Goal: Task Accomplishment & Management: Manage account settings

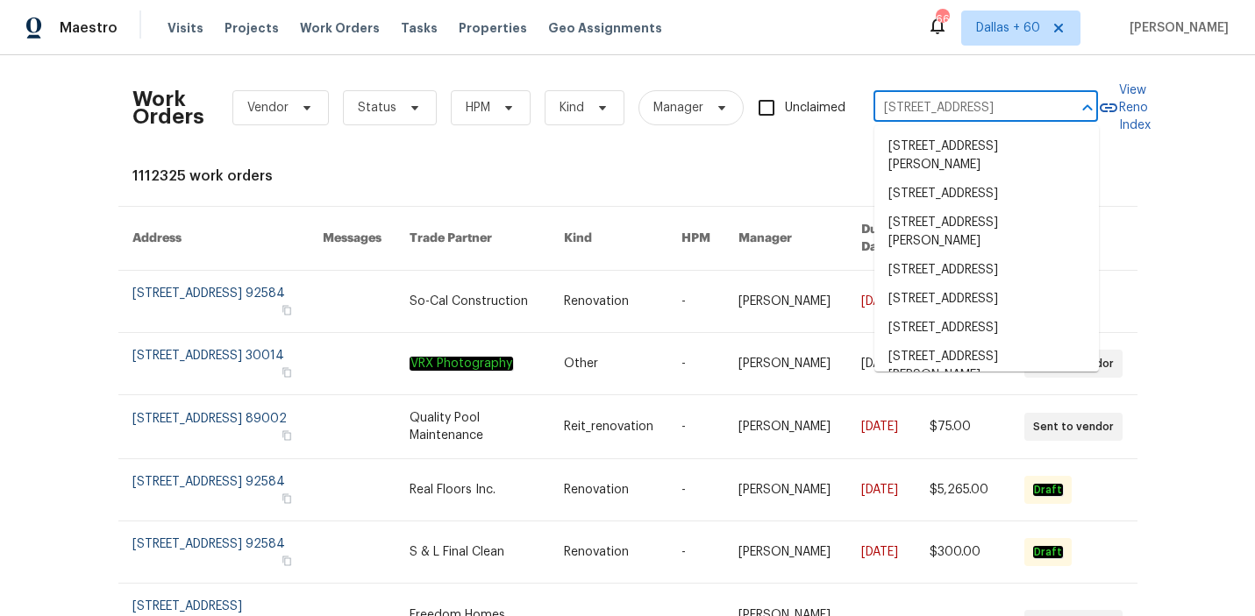
scroll to position [0, 70]
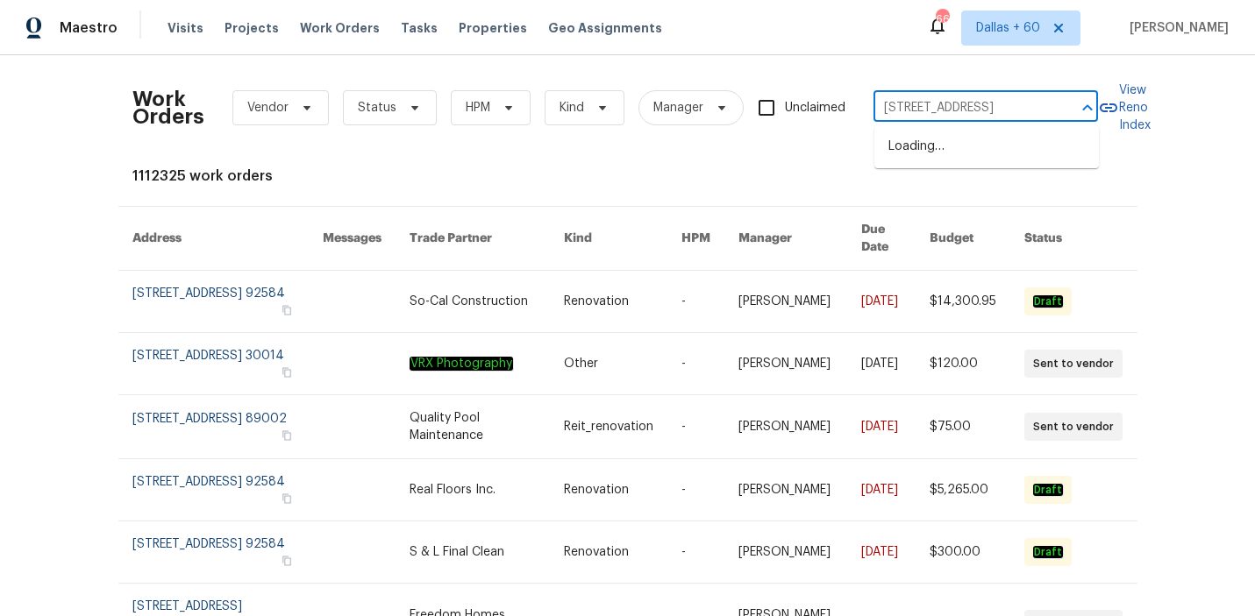
type input "[STREET_ADDRESS]"
click at [955, 143] on li "[STREET_ADDRESS]" at bounding box center [986, 146] width 224 height 29
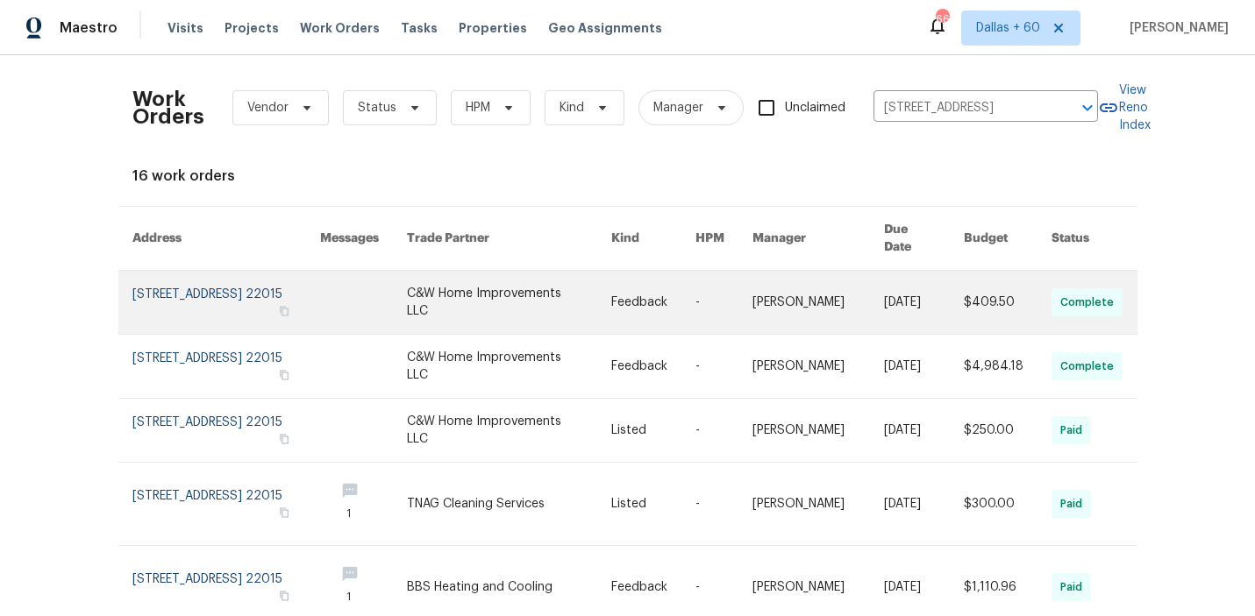
click at [537, 282] on link at bounding box center [508, 302] width 203 height 63
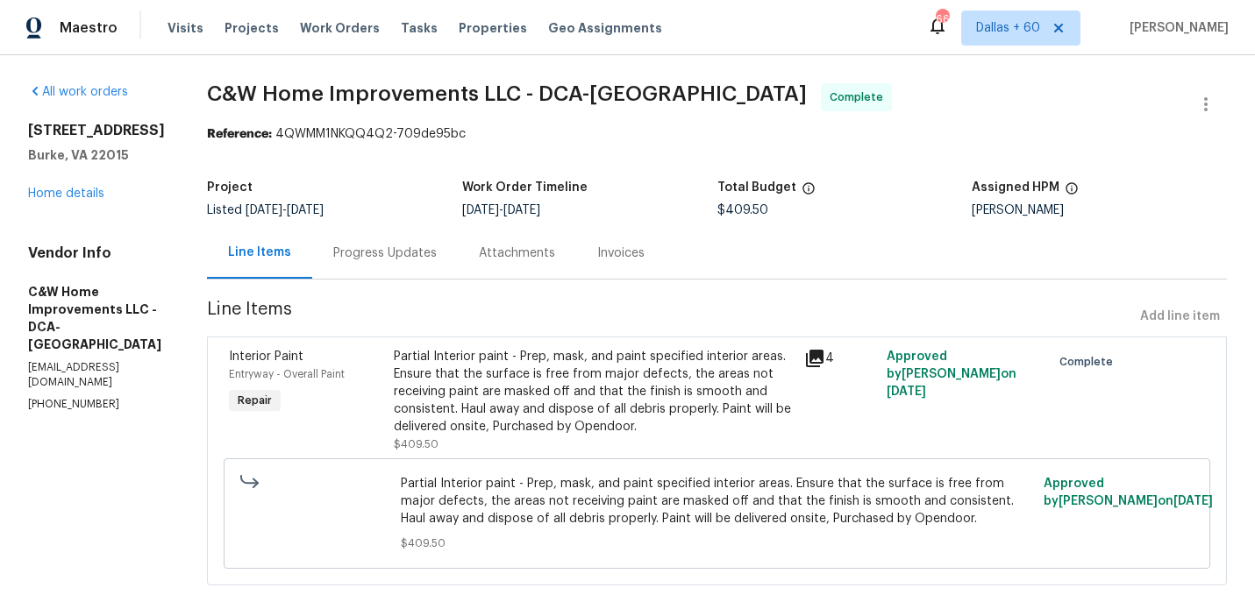
click at [76, 198] on div "[STREET_ADDRESS] Home details" at bounding box center [96, 162] width 137 height 81
click at [77, 200] on link "Home details" at bounding box center [66, 194] width 76 height 12
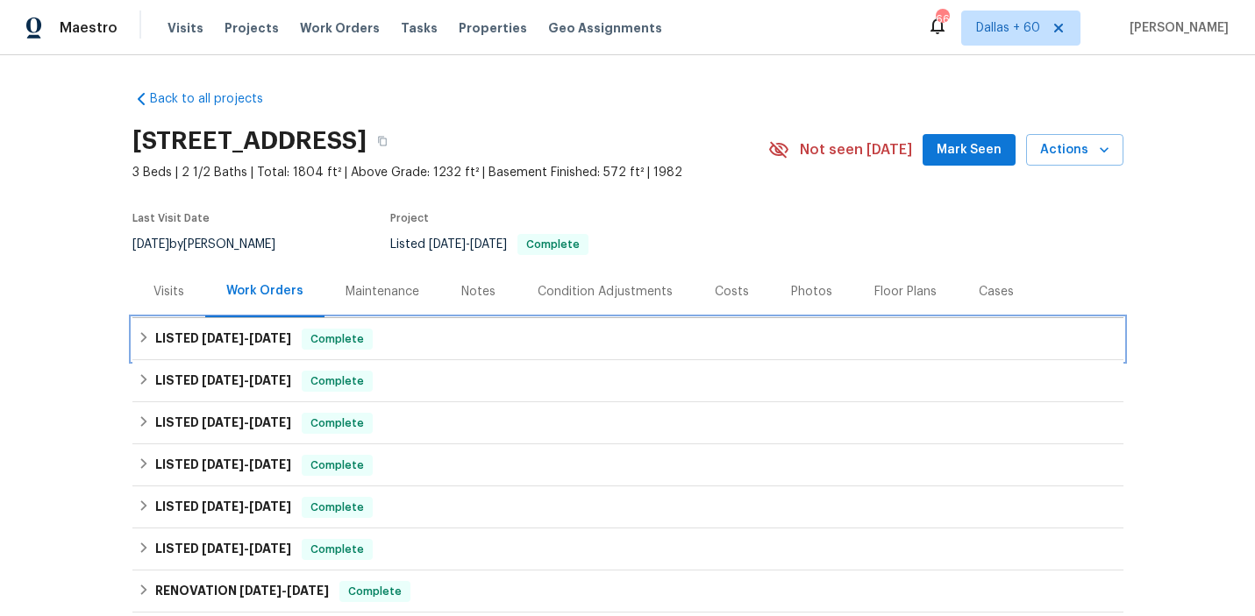
click at [438, 333] on div "LISTED [DATE] - [DATE] Complete" at bounding box center [628, 339] width 980 height 21
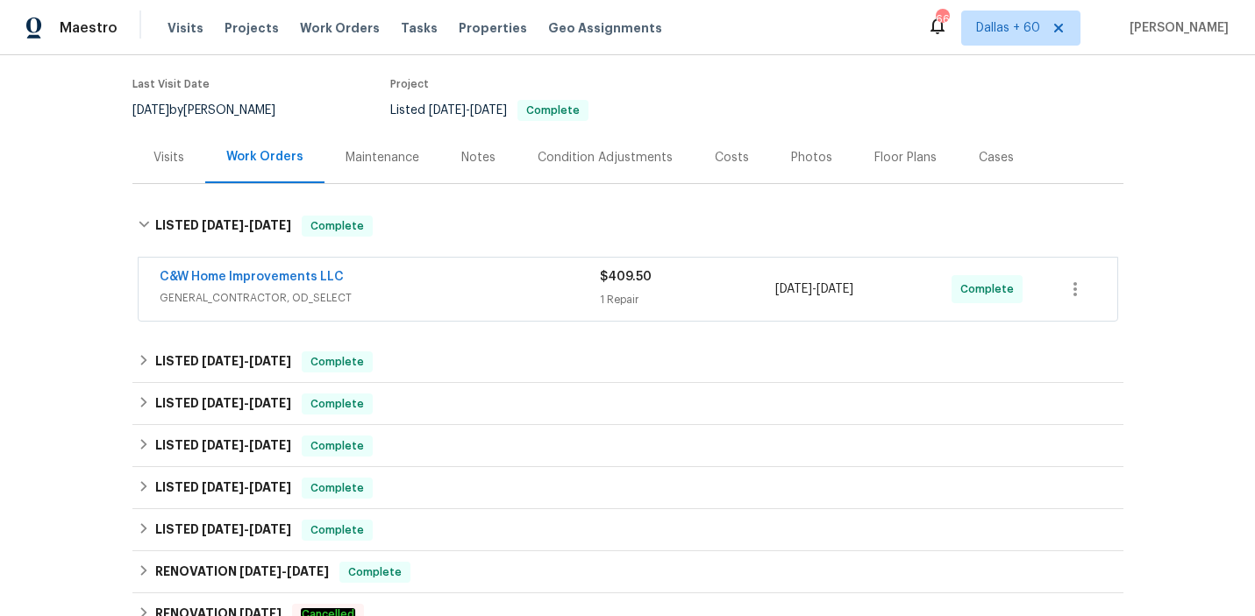
click at [438, 274] on div "C&W Home Improvements LLC" at bounding box center [380, 278] width 440 height 21
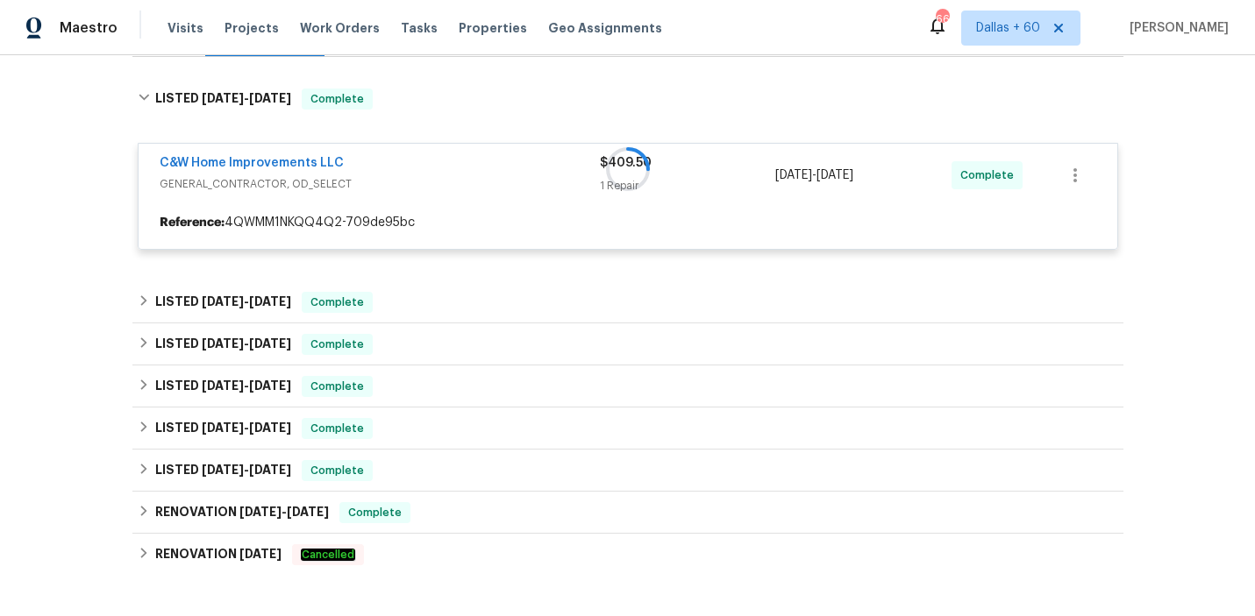
scroll to position [271, 0]
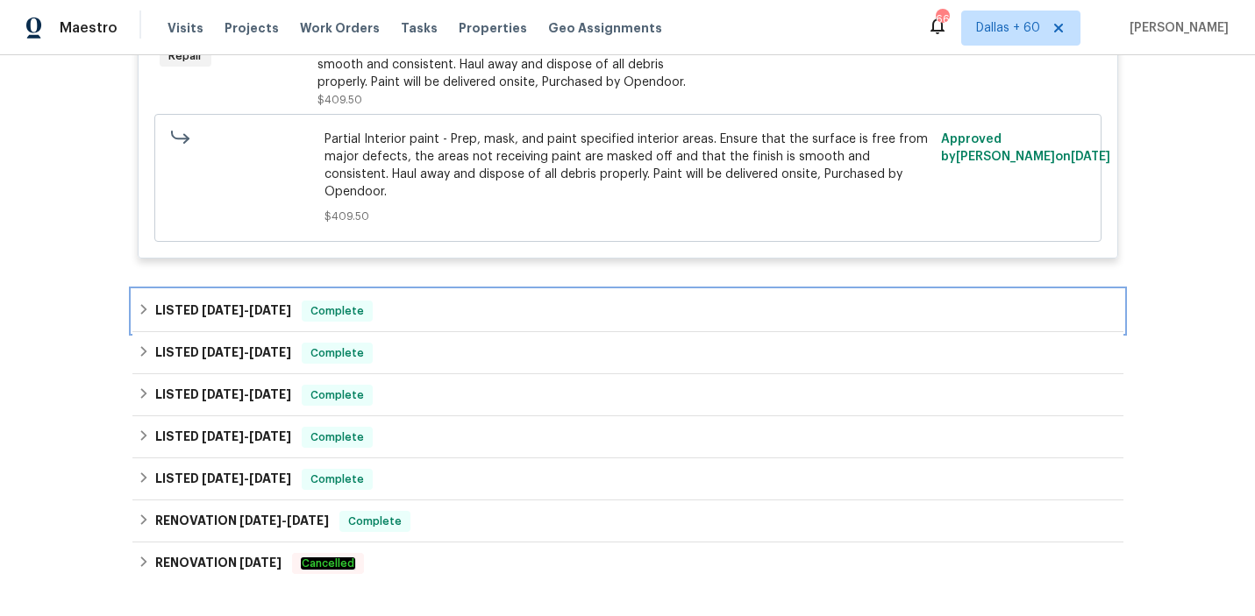
click at [438, 290] on div "LISTED [DATE] - [DATE] Complete" at bounding box center [627, 311] width 991 height 42
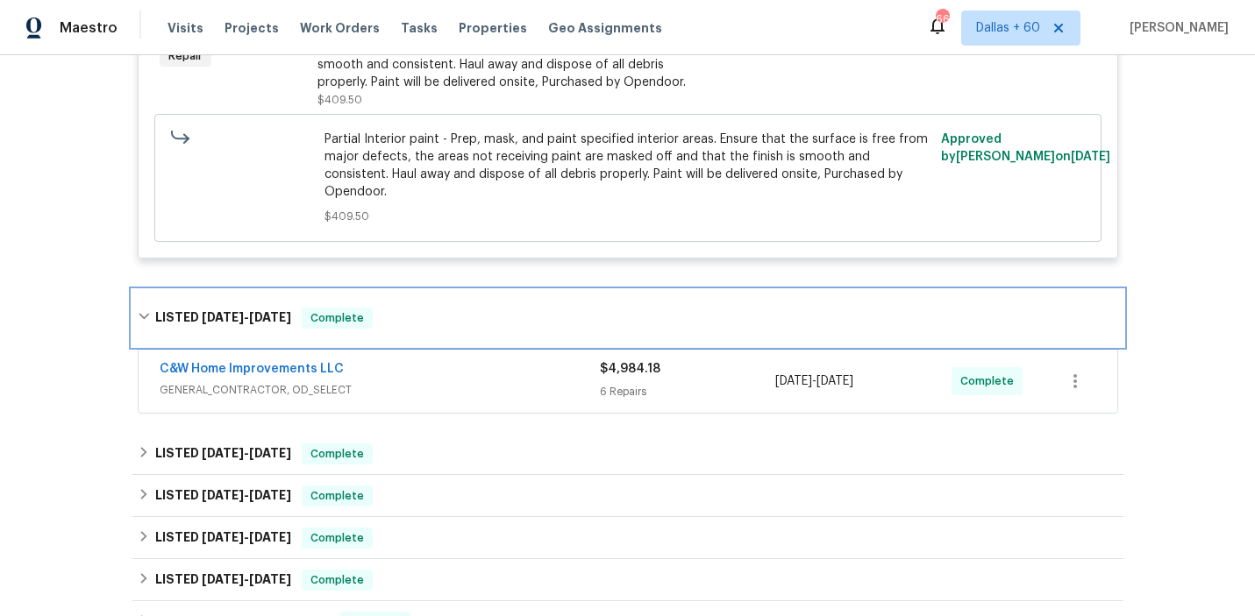
scroll to position [615, 0]
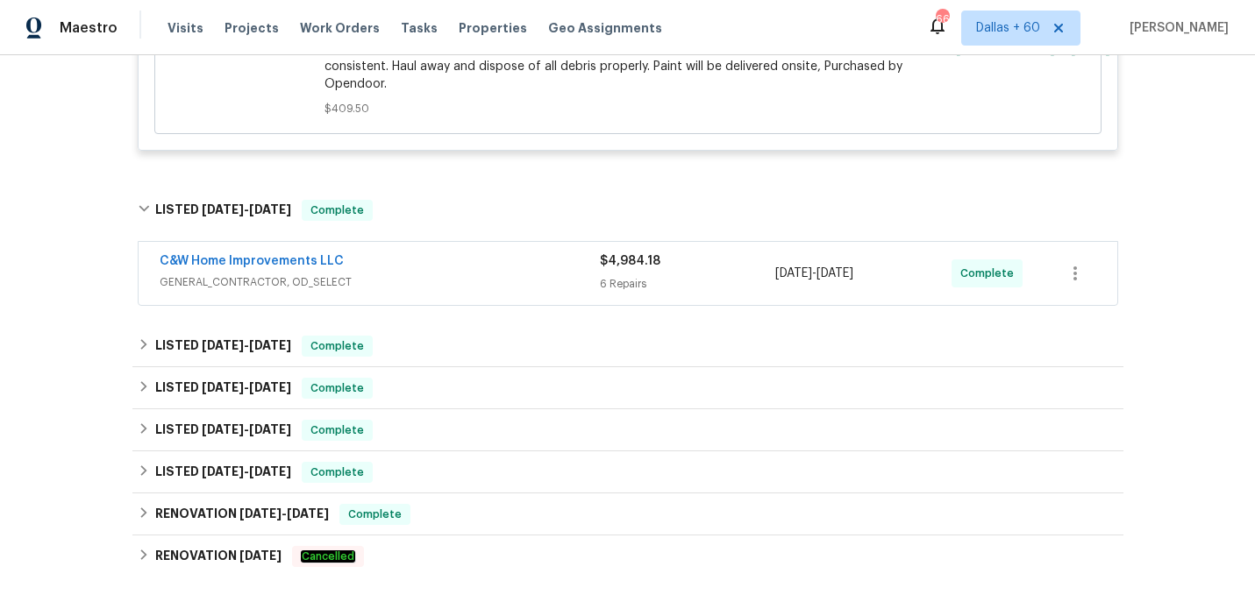
click at [443, 252] on div "C&W Home Improvements LLC" at bounding box center [380, 262] width 440 height 21
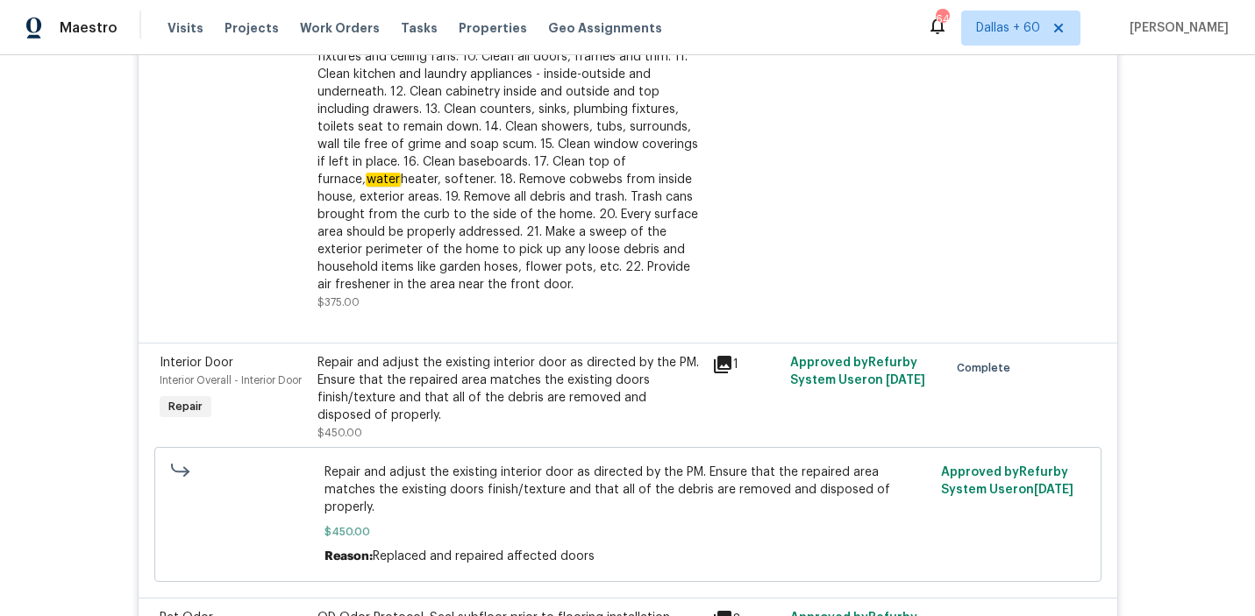
scroll to position [0, 0]
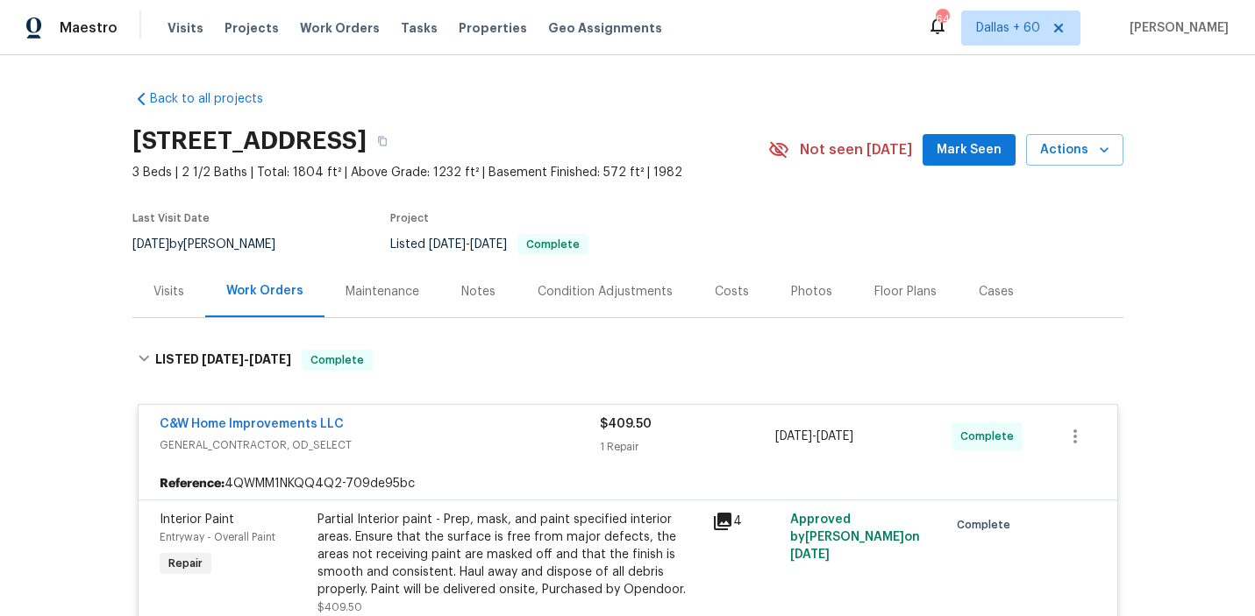
click at [308, 37] on div "Visits Projects Work Orders Tasks Properties Geo Assignments" at bounding box center [424, 28] width 515 height 35
click at [308, 14] on div "Visits Projects Work Orders Tasks Properties Geo Assignments" at bounding box center [424, 28] width 515 height 35
click at [309, 19] on span "Work Orders" at bounding box center [340, 28] width 80 height 18
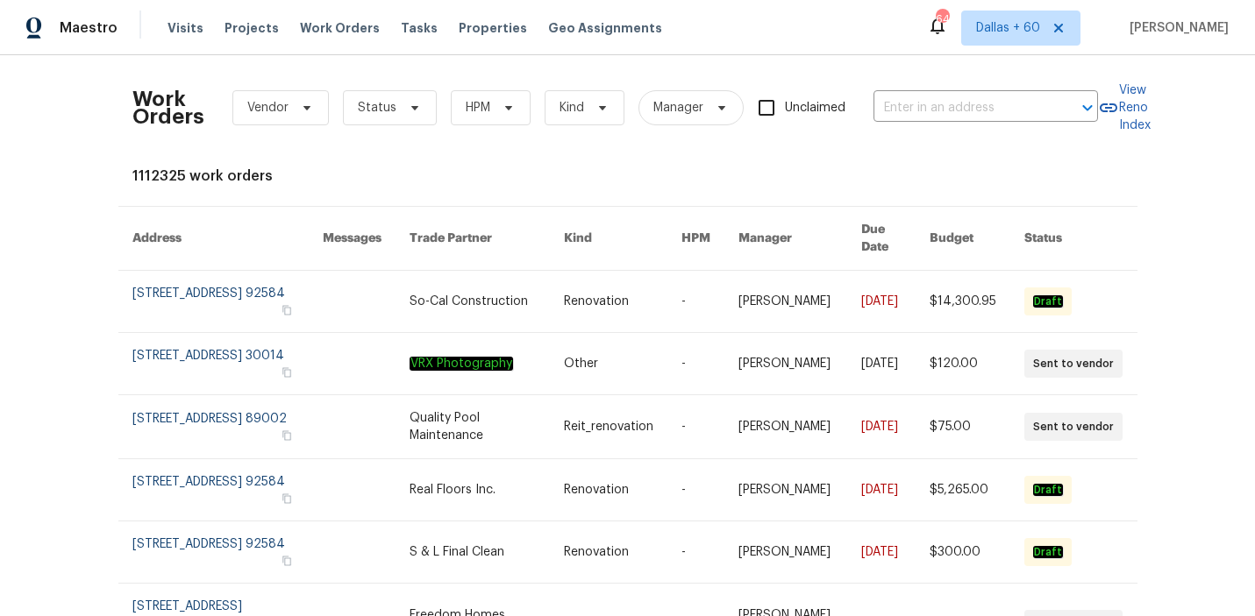
click at [945, 91] on div "Work Orders Vendor Status HPM Kind Manager Unclaimed ​" at bounding box center [614, 107] width 965 height 77
click at [947, 105] on input "text" at bounding box center [960, 108] width 175 height 27
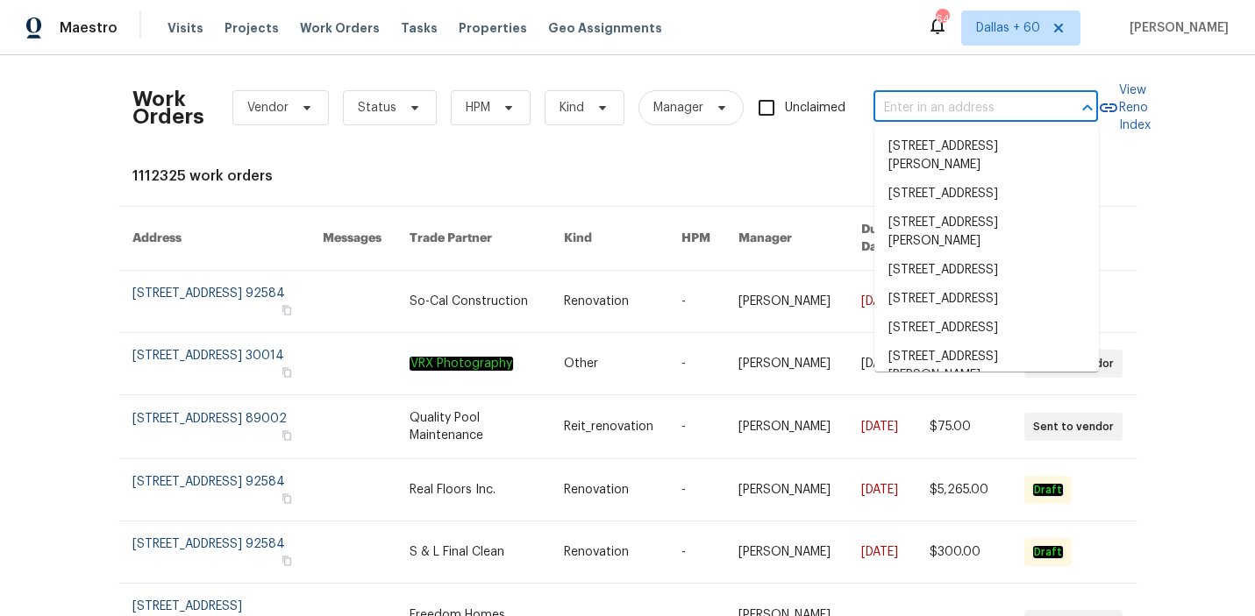
paste input "[STREET_ADDRESS]"
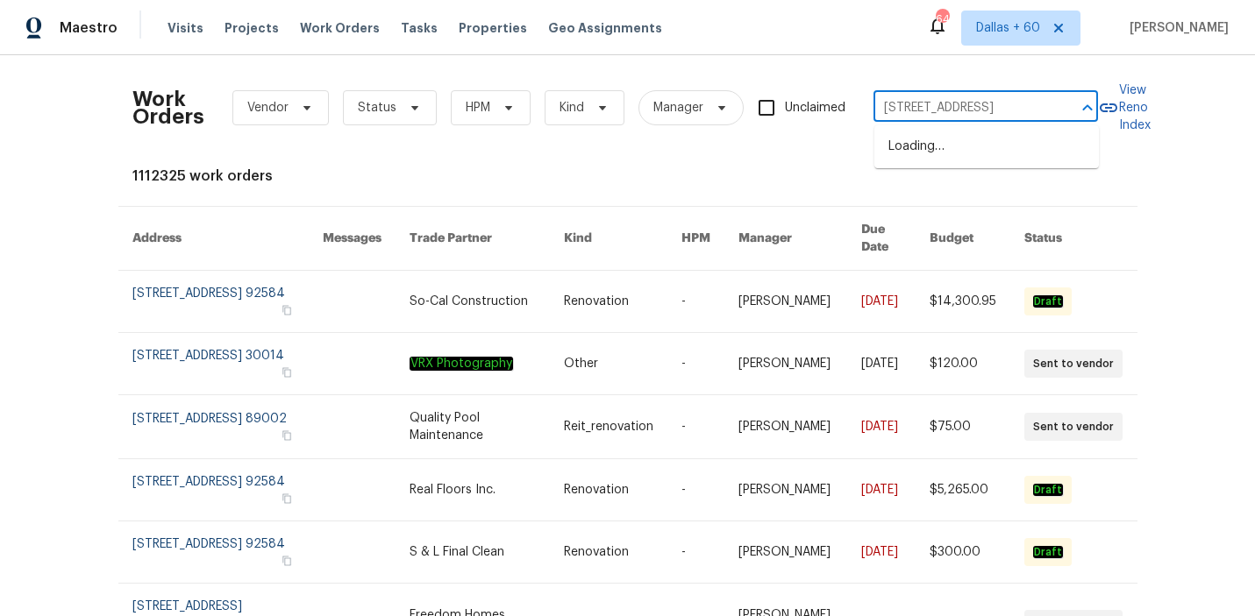
scroll to position [0, 53]
type input "[STREET_ADDRESS]"
click at [949, 156] on li "[STREET_ADDRESS]" at bounding box center [986, 146] width 224 height 29
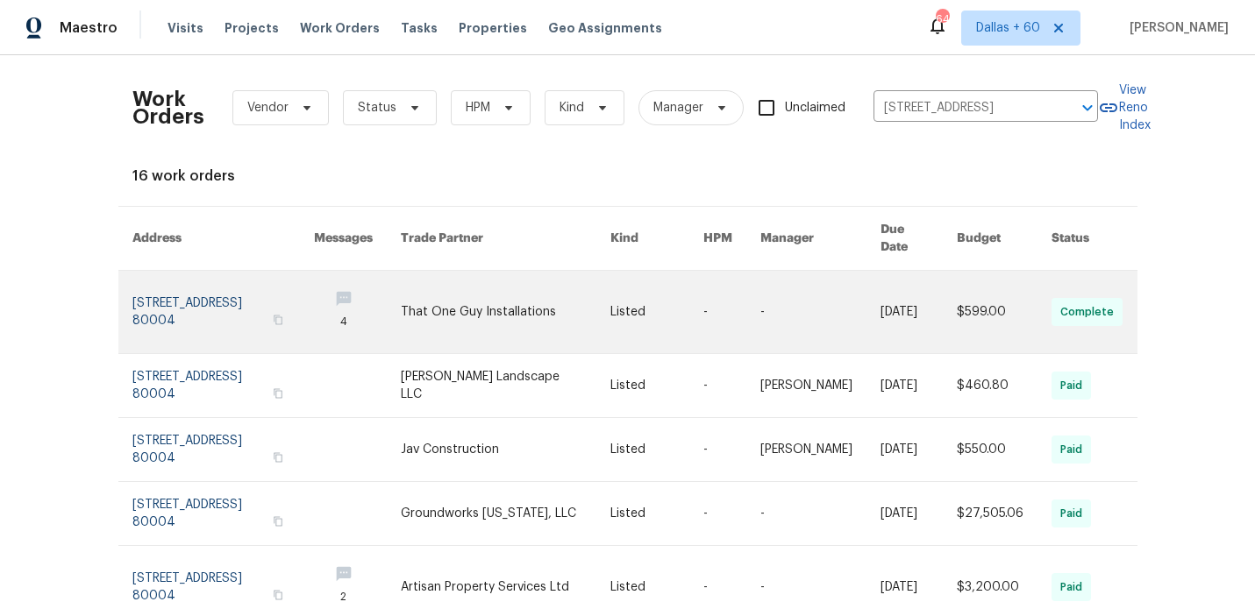
click at [473, 300] on link at bounding box center [506, 312] width 210 height 82
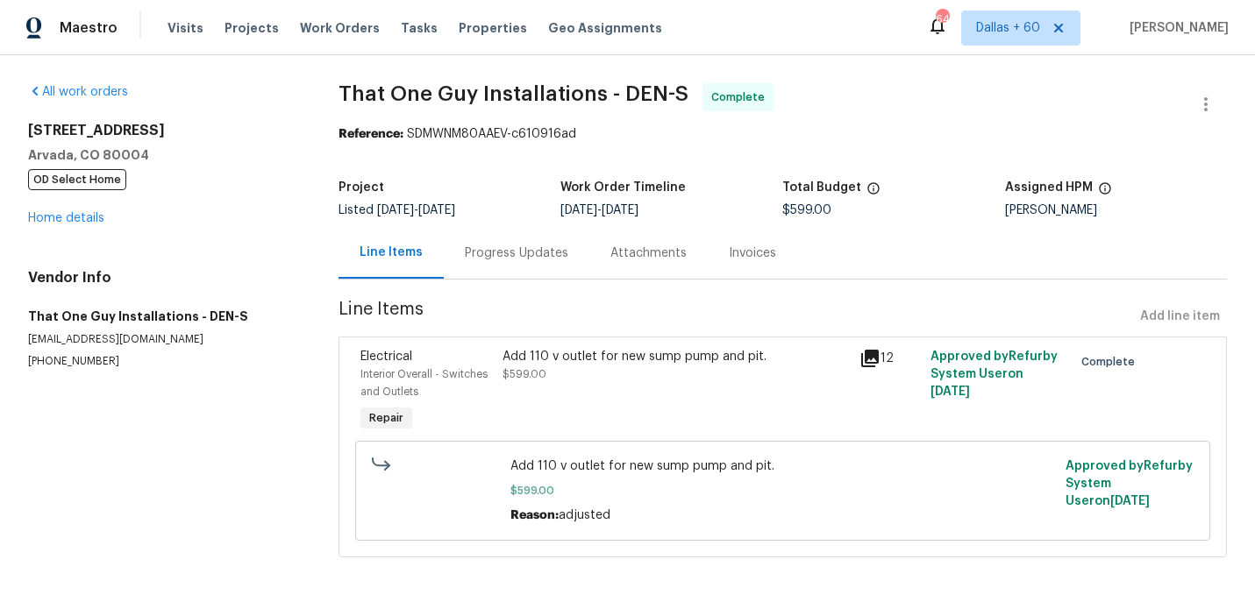
click at [51, 207] on div "[STREET_ADDRESS] OD Select Home Home details" at bounding box center [162, 174] width 268 height 105
click at [52, 213] on link "Home details" at bounding box center [66, 218] width 76 height 12
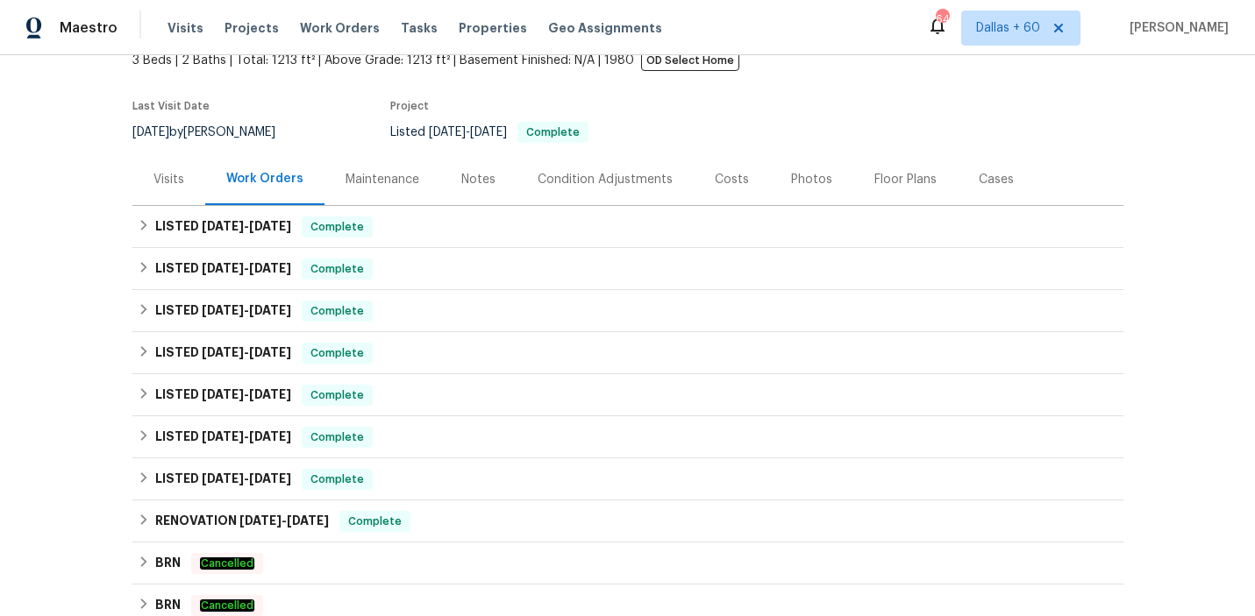
scroll to position [110, 0]
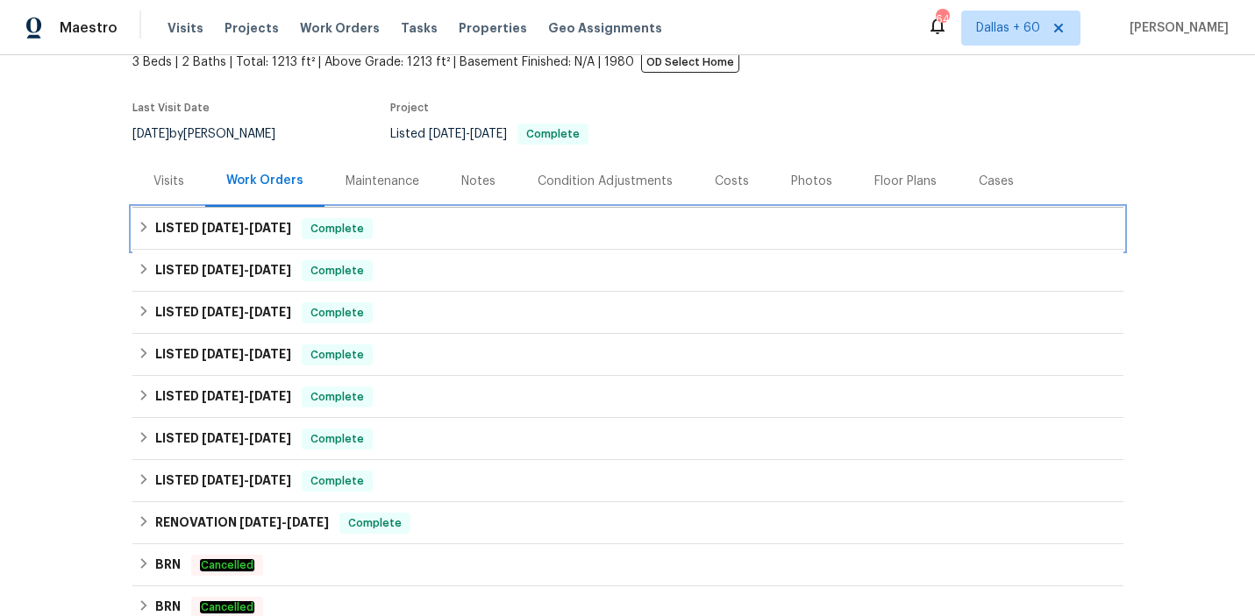
click at [494, 230] on div "LISTED [DATE] - [DATE] Complete" at bounding box center [628, 228] width 980 height 21
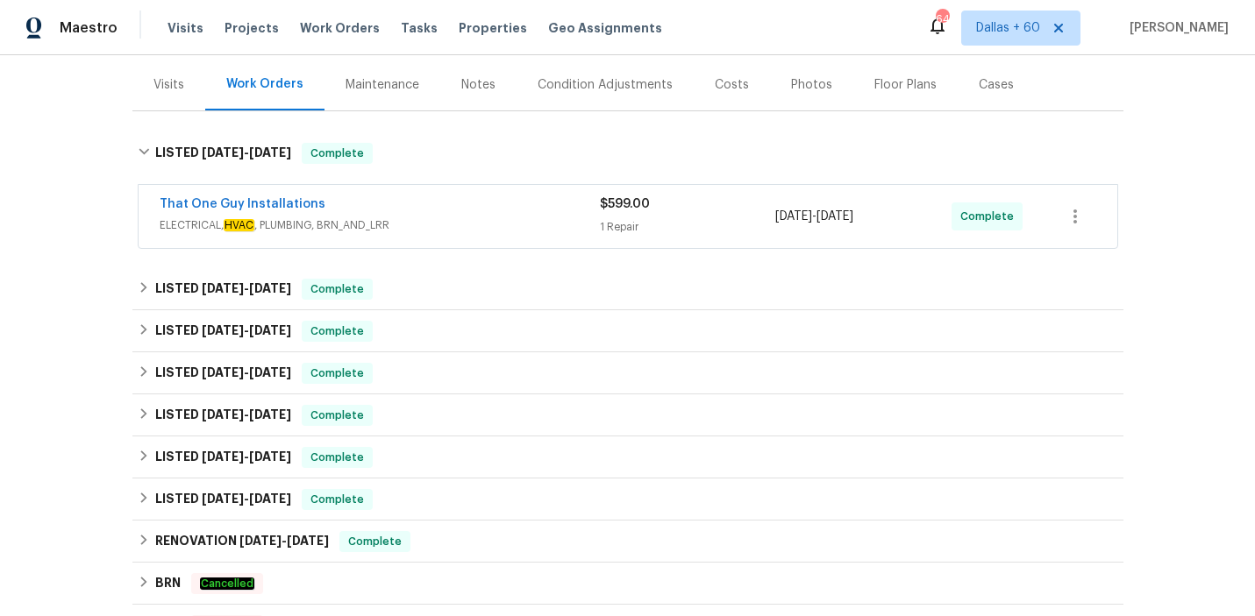
click at [494, 230] on span "ELECTRICAL, HVAC , PLUMBING, BRN_AND_LRR" at bounding box center [380, 226] width 440 height 18
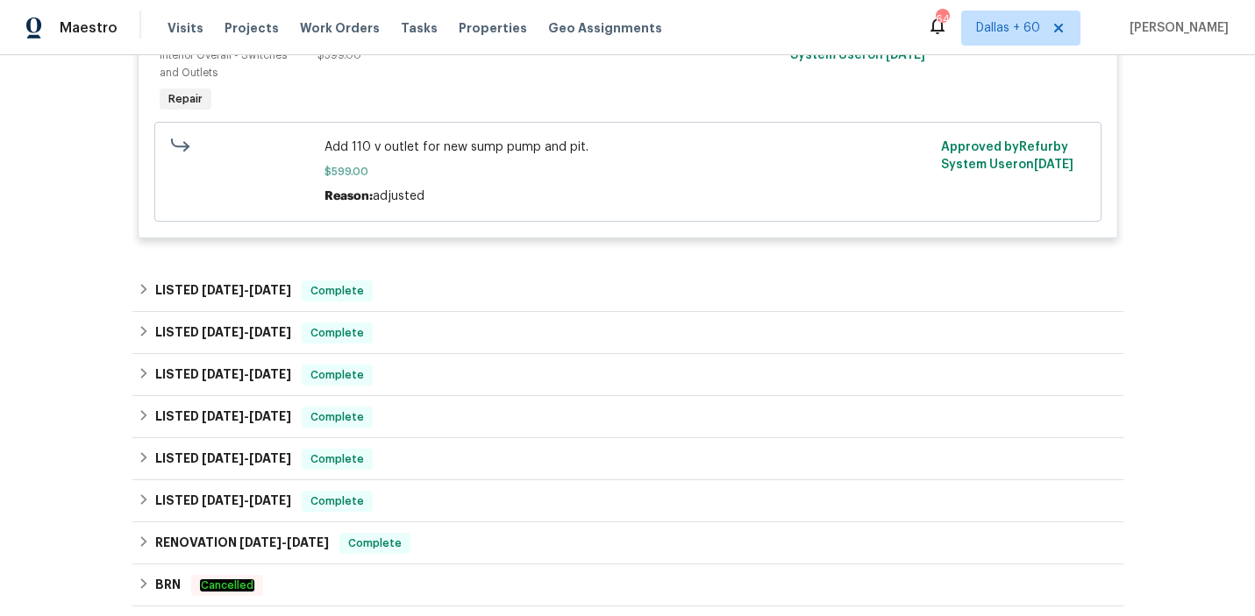
scroll to position [494, 0]
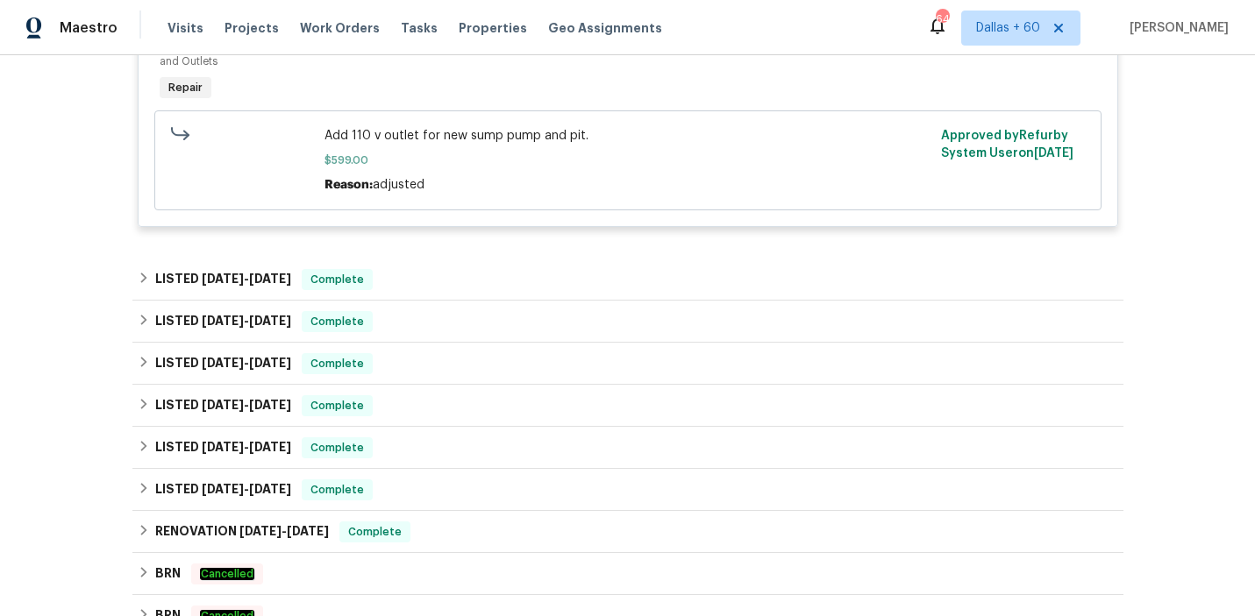
click at [494, 260] on div "Back to all projects [STREET_ADDRESS] 3 Beds | 2 Baths | Total: 1213 ft² | Abov…" at bounding box center [627, 192] width 991 height 1218
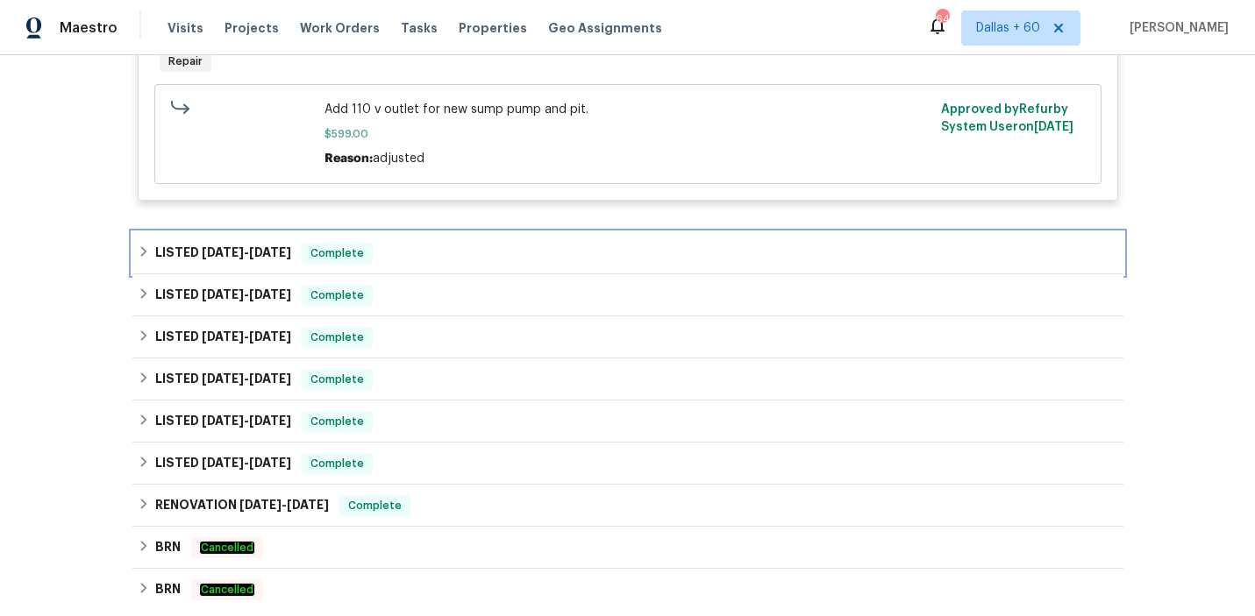
click at [494, 257] on div "LISTED [DATE] - [DATE] Complete" at bounding box center [628, 253] width 980 height 21
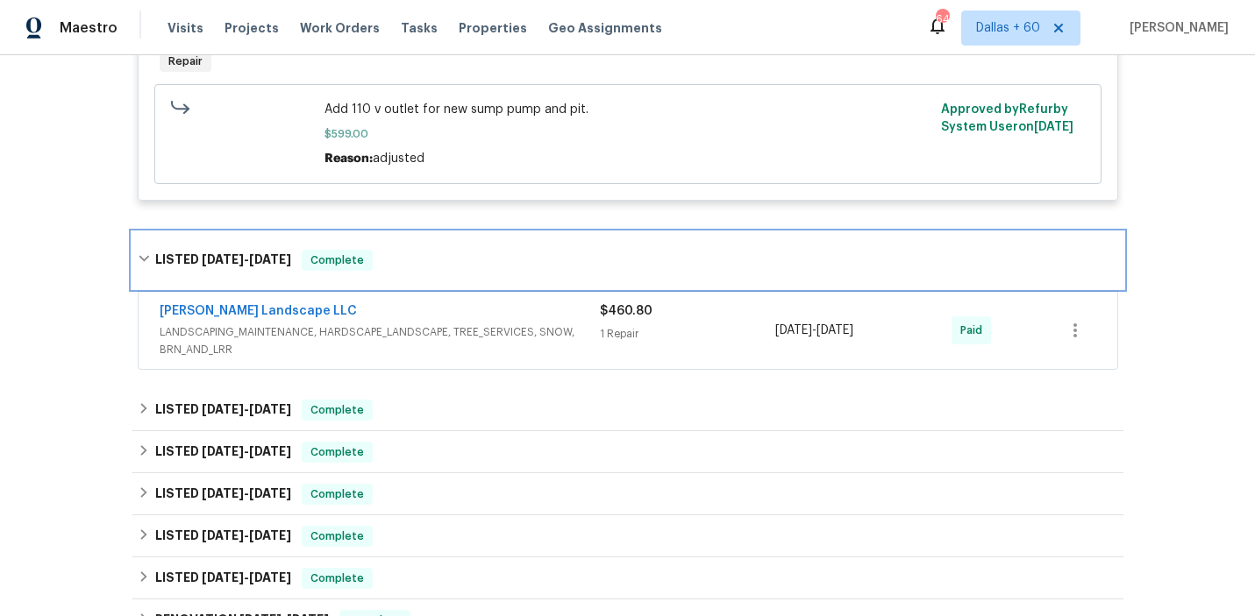
scroll to position [577, 0]
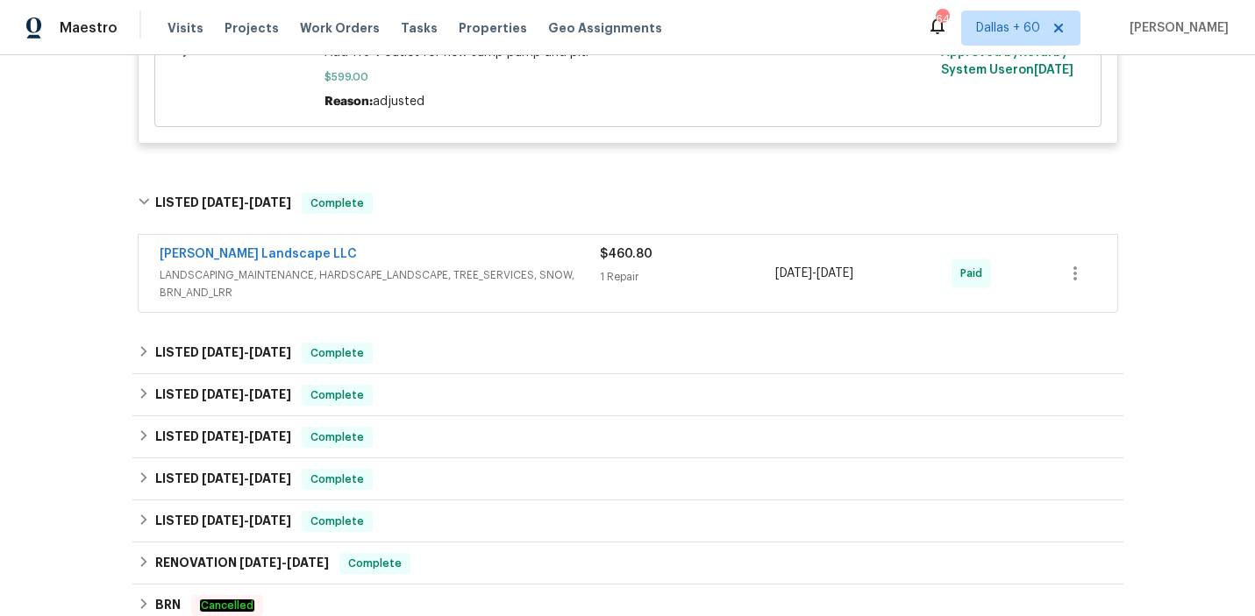
click at [494, 257] on div "[PERSON_NAME] Landscape LLC" at bounding box center [380, 255] width 440 height 21
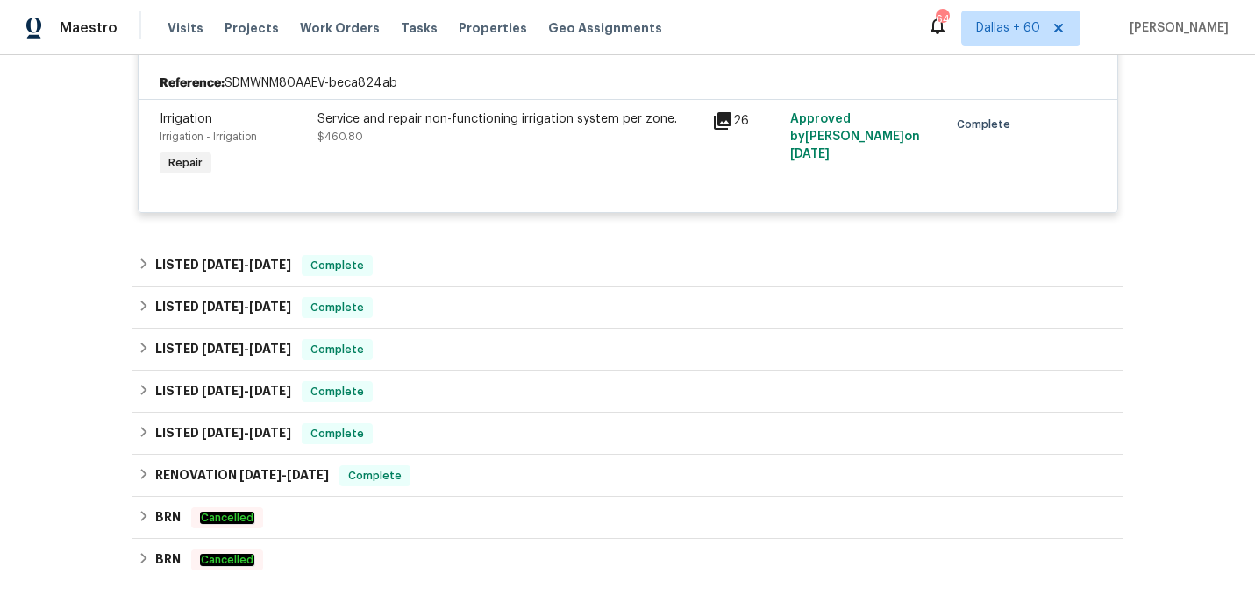
scroll to position [843, 0]
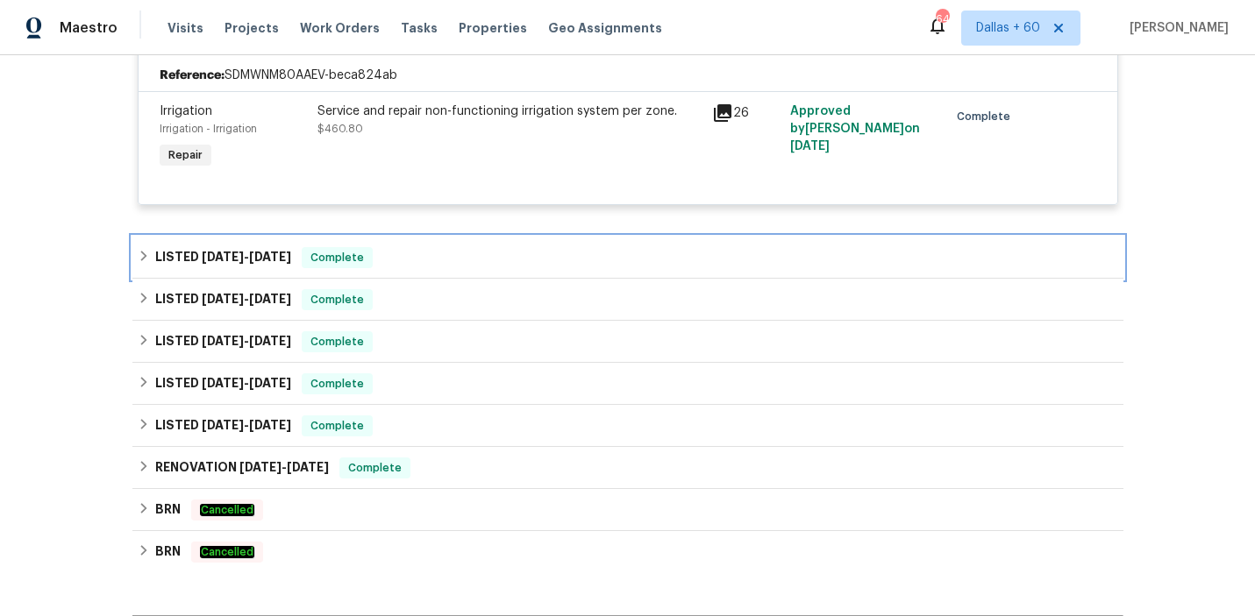
click at [496, 267] on div "LISTED [DATE] - [DATE] Complete" at bounding box center [628, 257] width 980 height 21
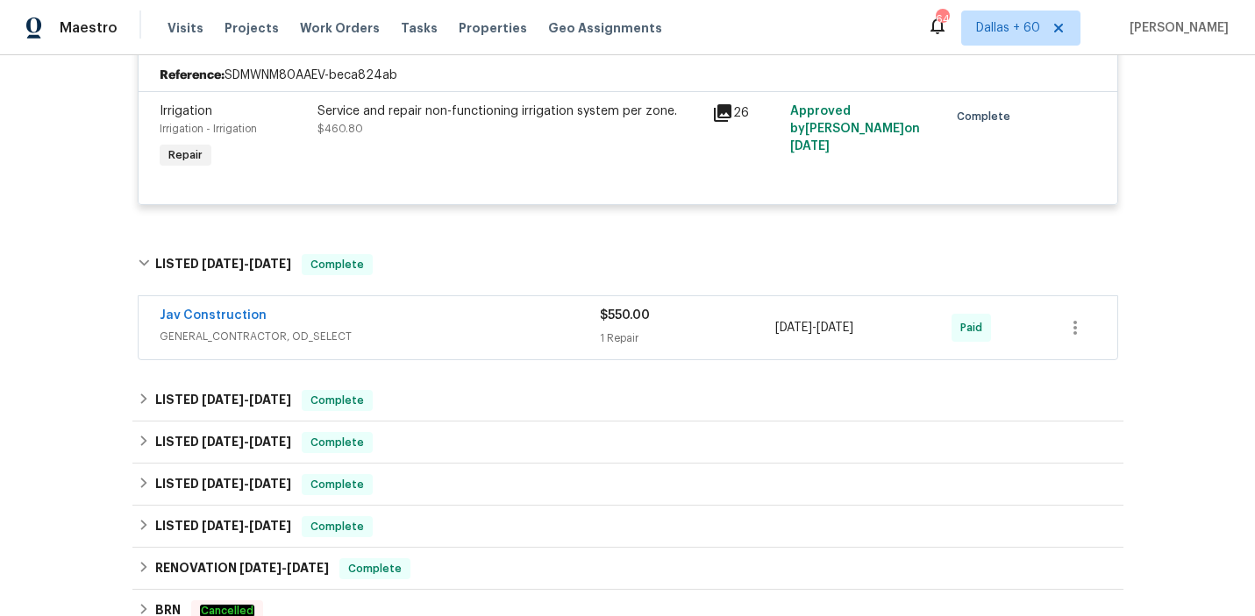
click at [442, 338] on span "GENERAL_CONTRACTOR, OD_SELECT" at bounding box center [380, 337] width 440 height 18
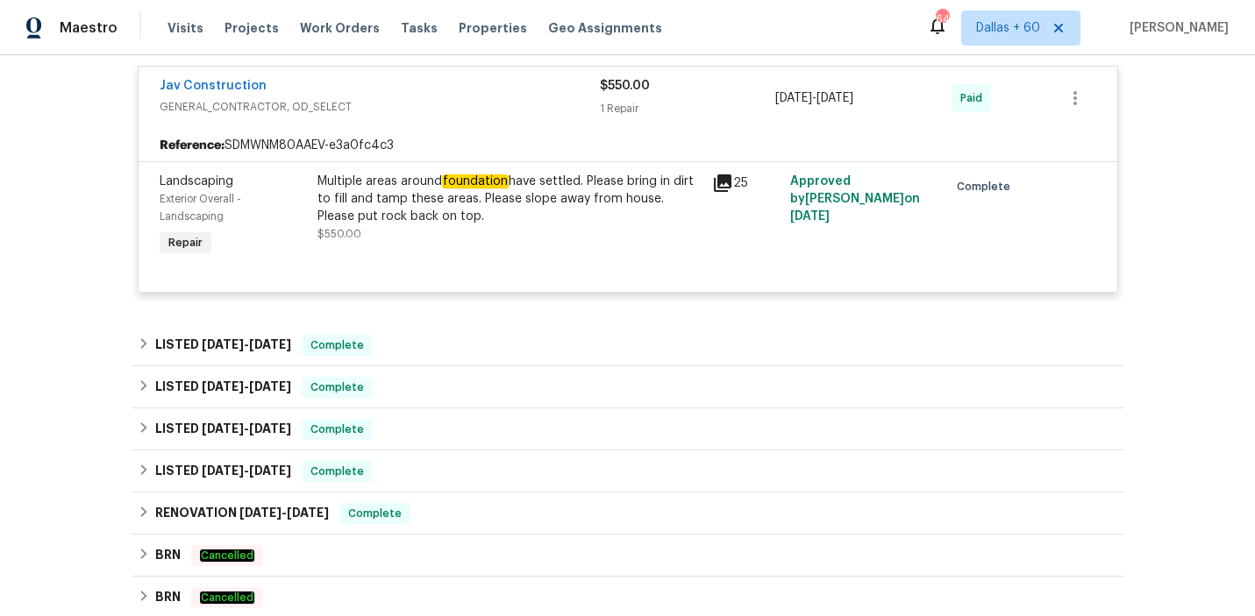
scroll to position [1097, 0]
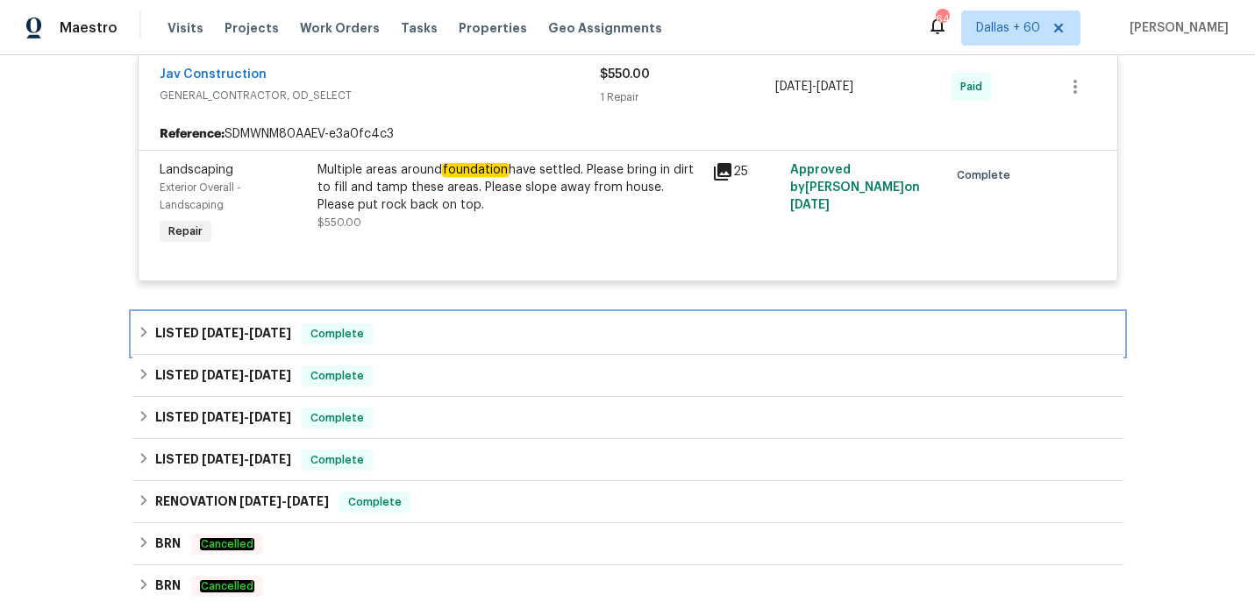
click at [476, 330] on div "LISTED [DATE] - [DATE] Complete" at bounding box center [628, 334] width 980 height 21
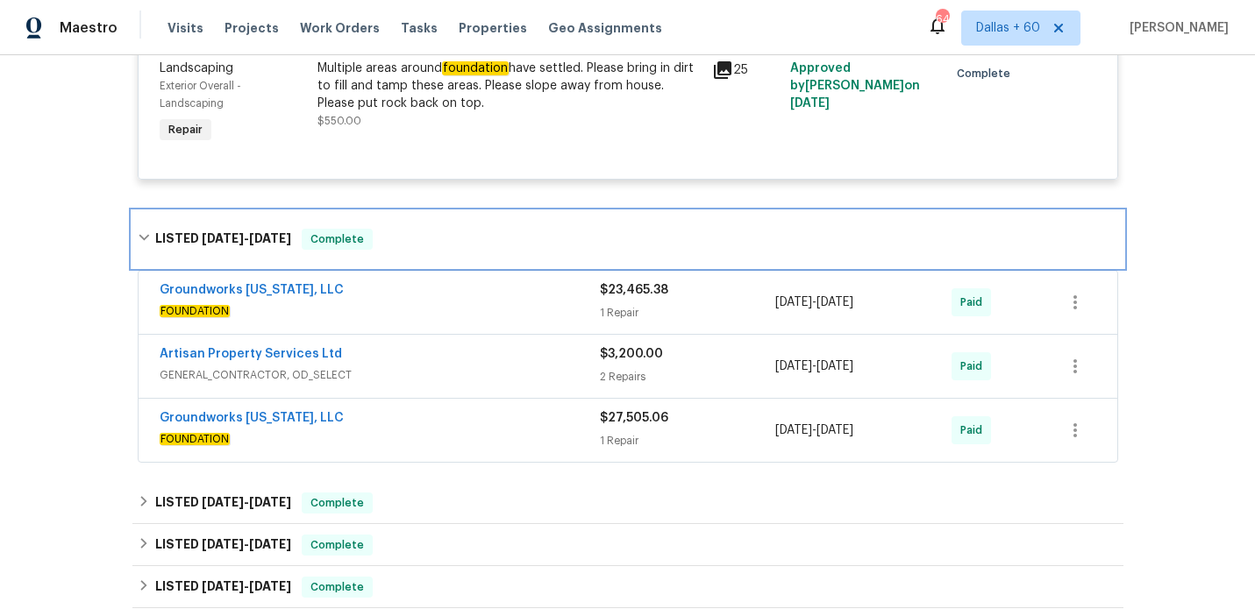
scroll to position [1203, 0]
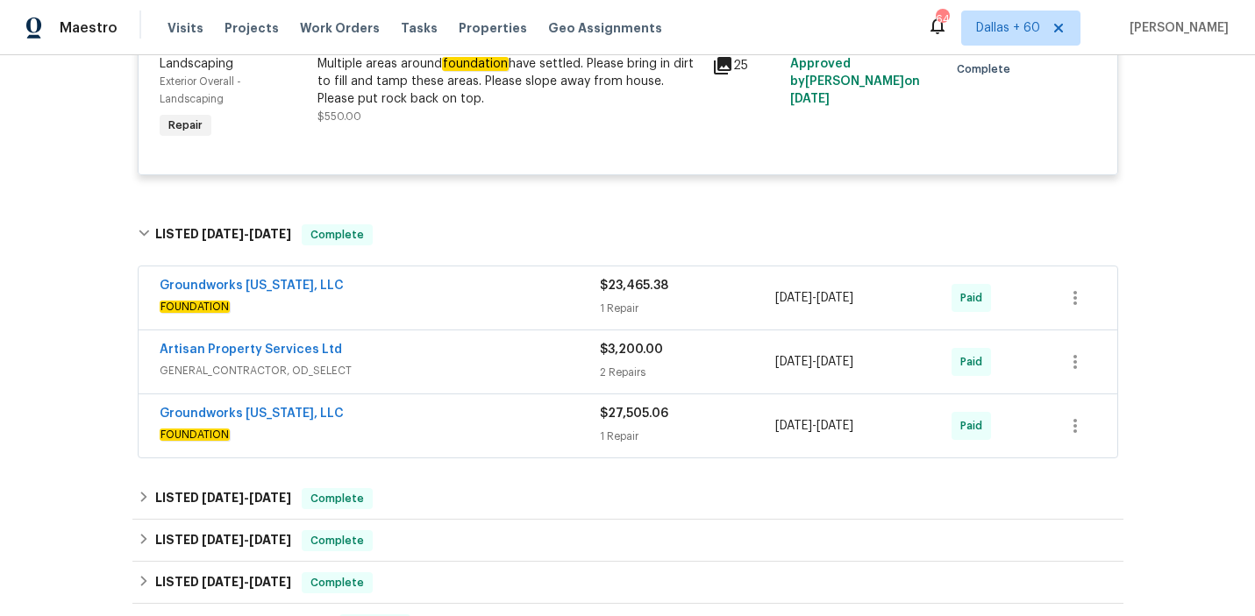
click at [459, 429] on span "FOUNDATION" at bounding box center [380, 435] width 440 height 18
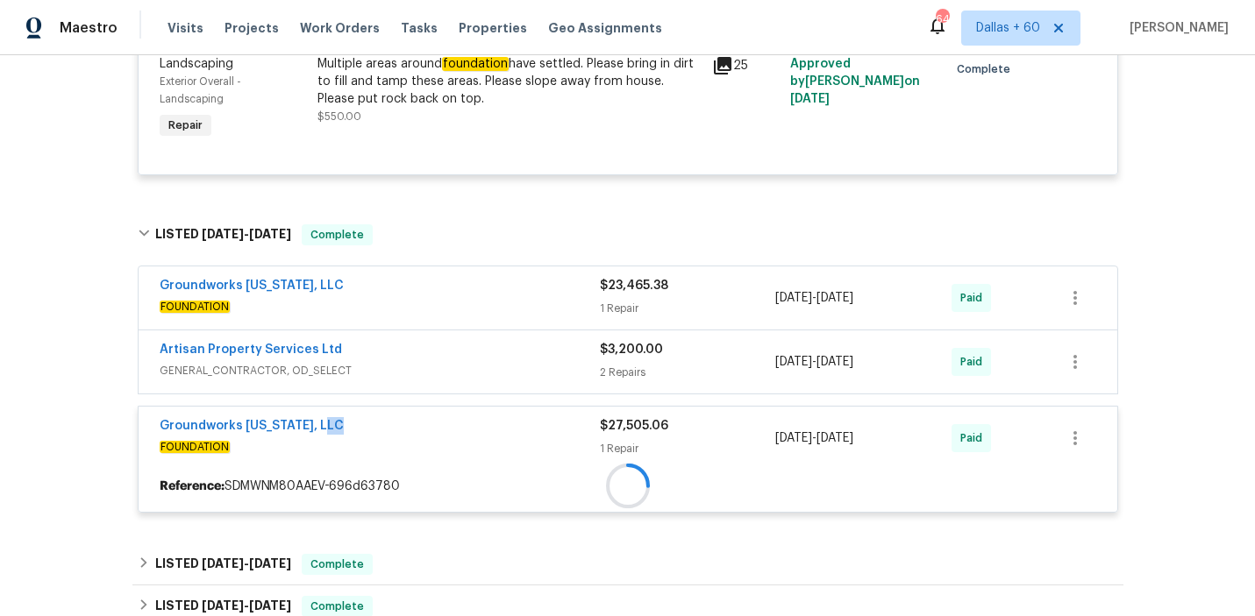
click at [459, 429] on div "Groundworks [US_STATE], LLC" at bounding box center [380, 427] width 440 height 21
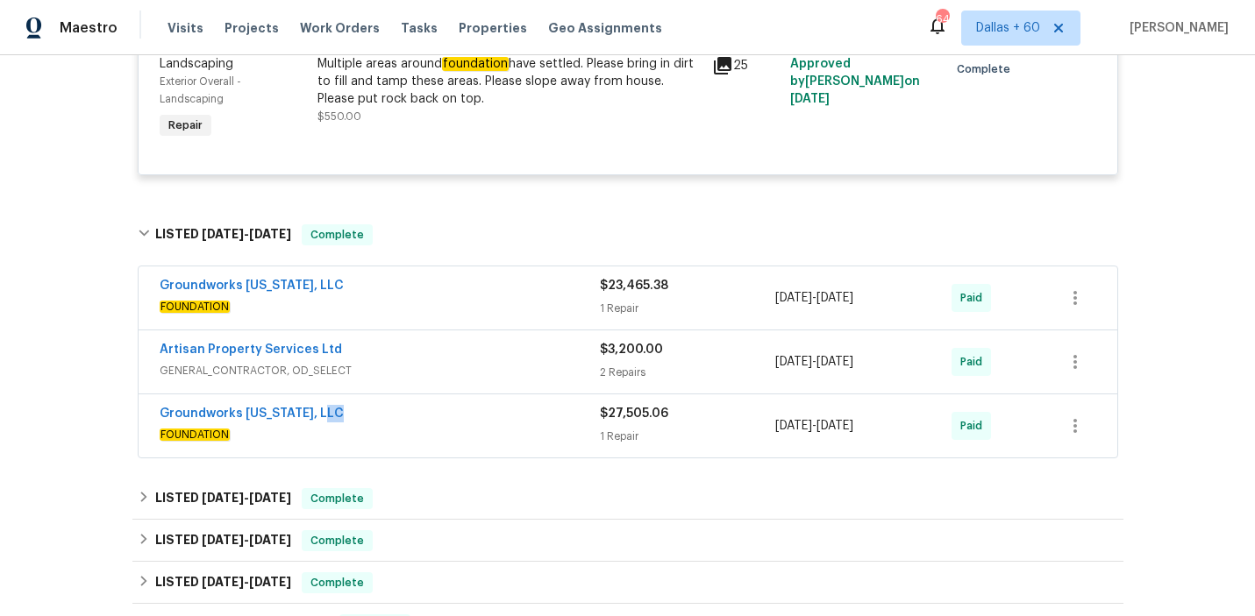
click at [459, 429] on span "FOUNDATION" at bounding box center [380, 435] width 440 height 18
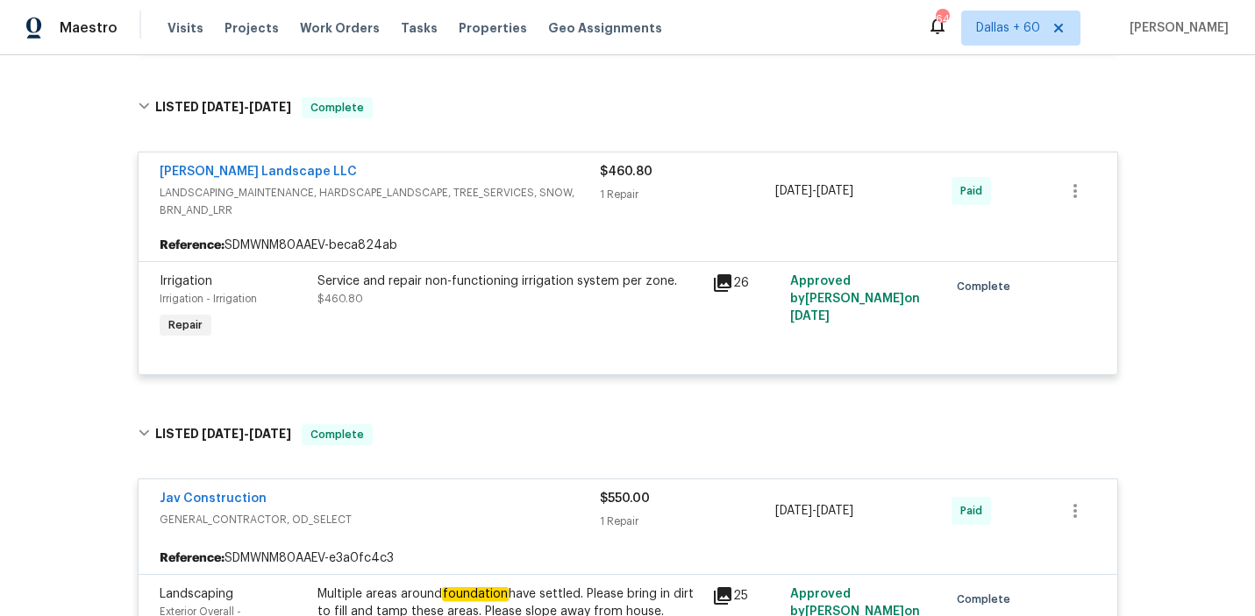
scroll to position [658, 0]
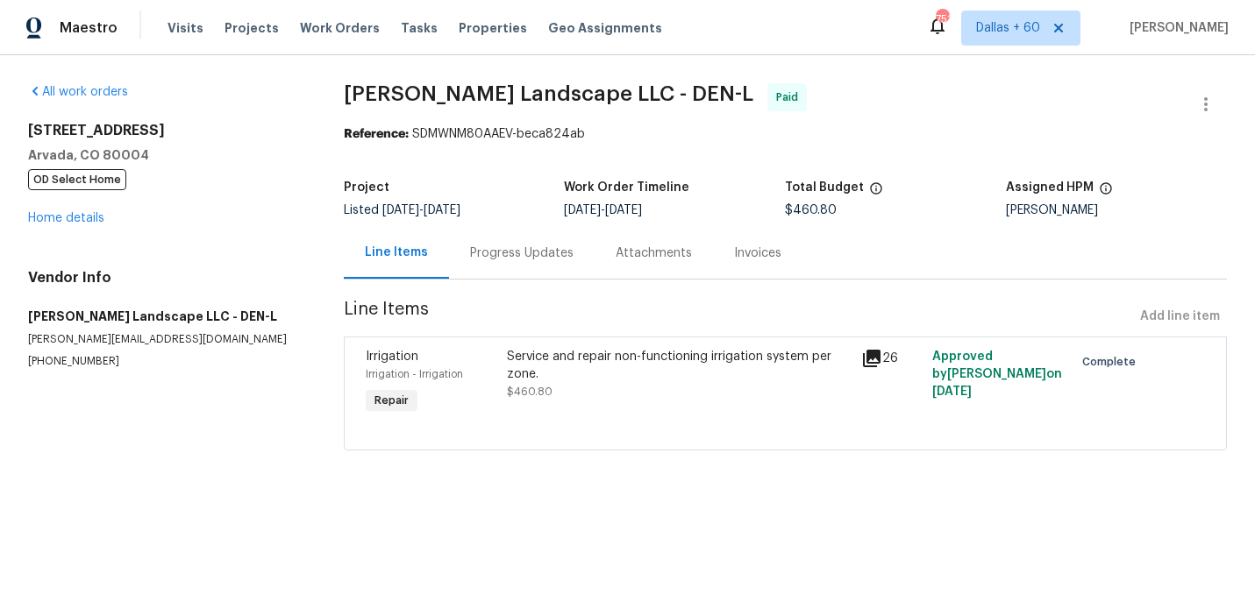
click at [540, 256] on div "Progress Updates" at bounding box center [521, 254] width 103 height 18
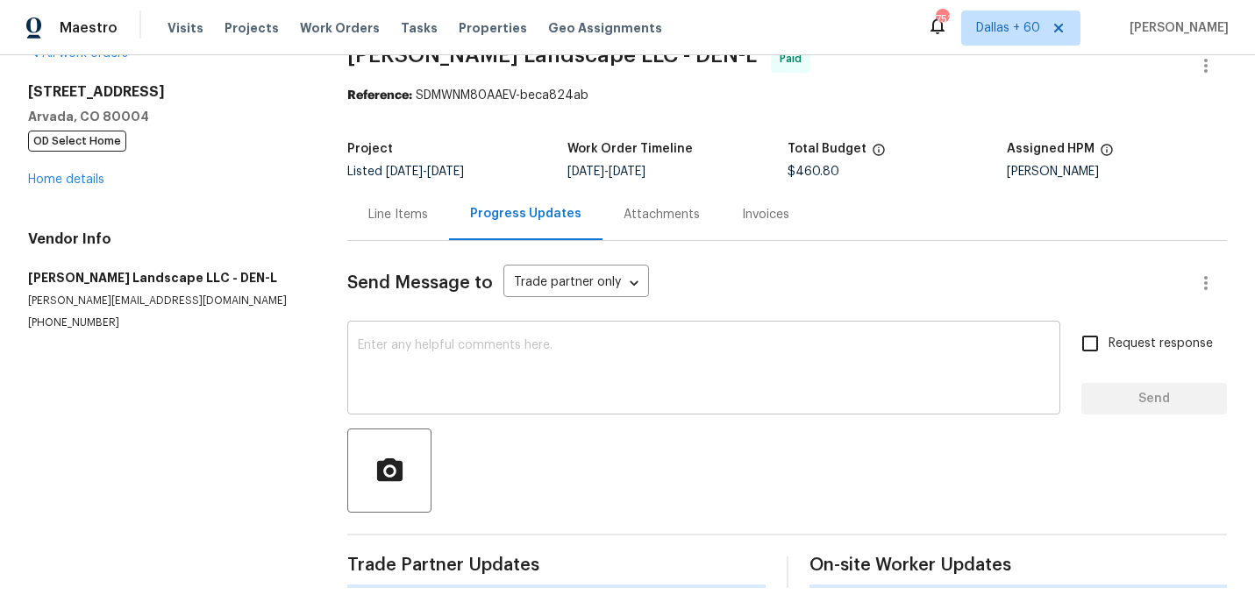
scroll to position [35, 0]
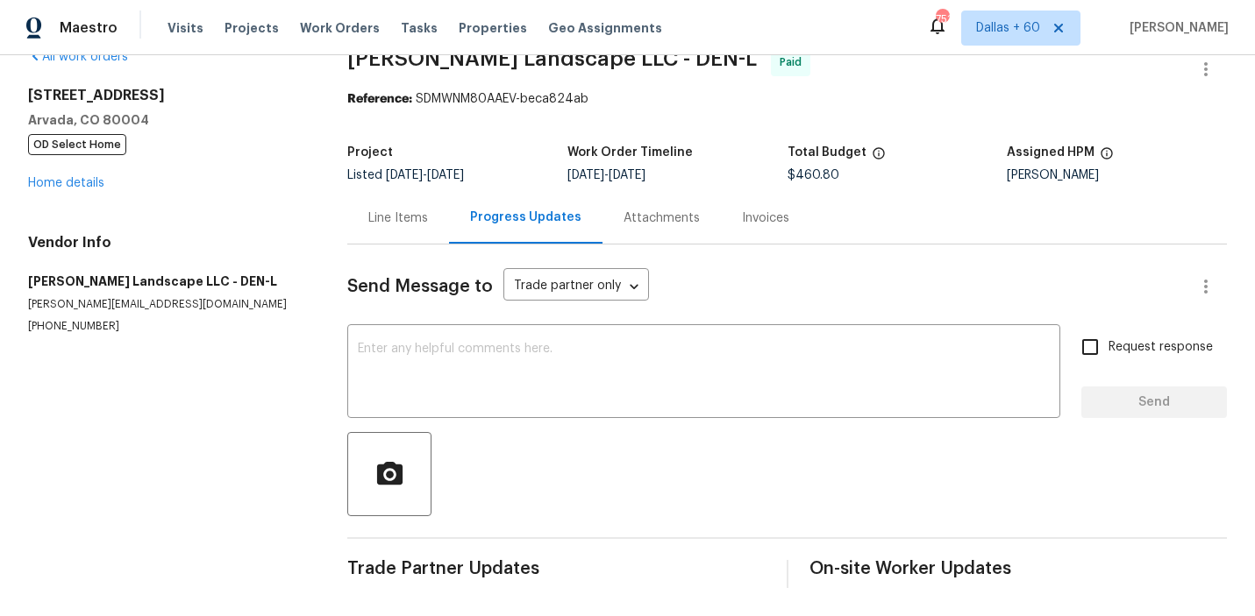
click at [742, 222] on div "Invoices" at bounding box center [765, 219] width 47 height 18
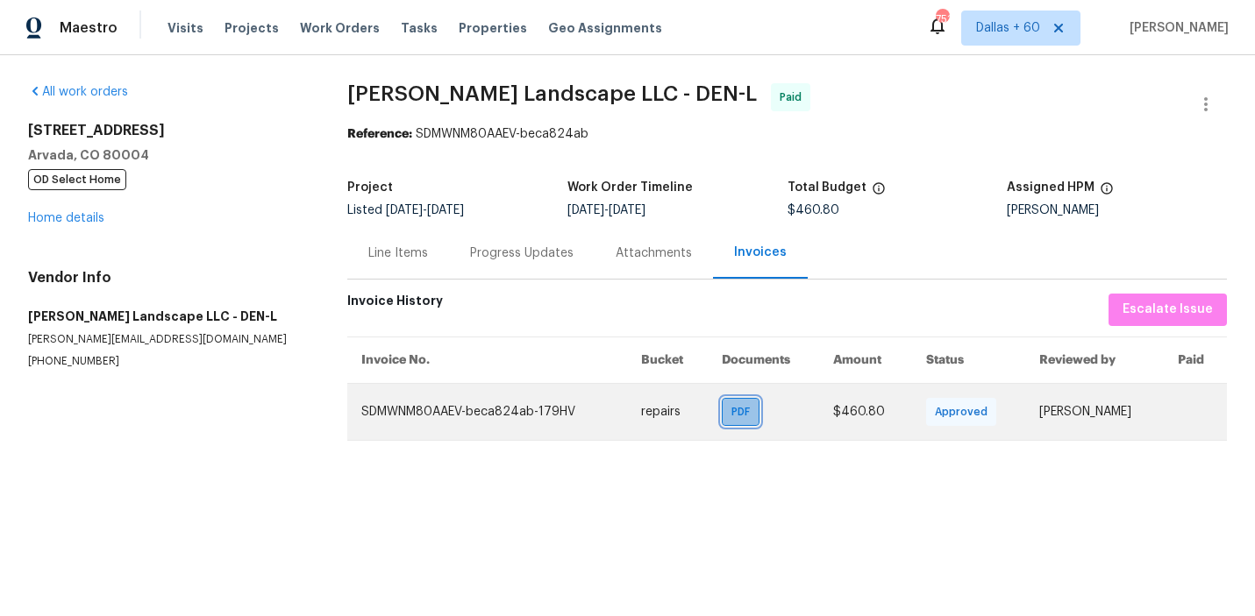
click at [731, 407] on span "PDF" at bounding box center [743, 412] width 25 height 18
